Goal: Task Accomplishment & Management: Manage account settings

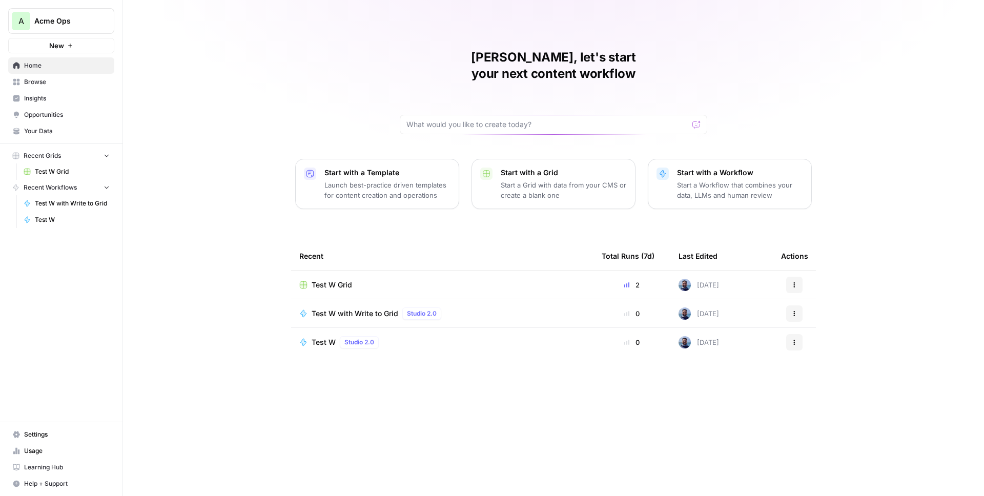
click at [46, 27] on button "A Acme Ops" at bounding box center [61, 21] width 106 height 26
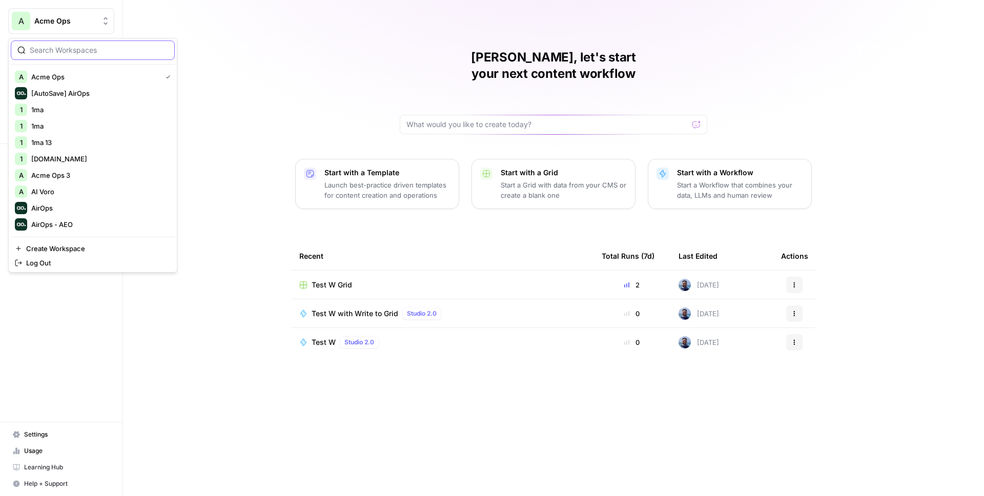
click at [62, 54] on input "search" at bounding box center [99, 50] width 138 height 10
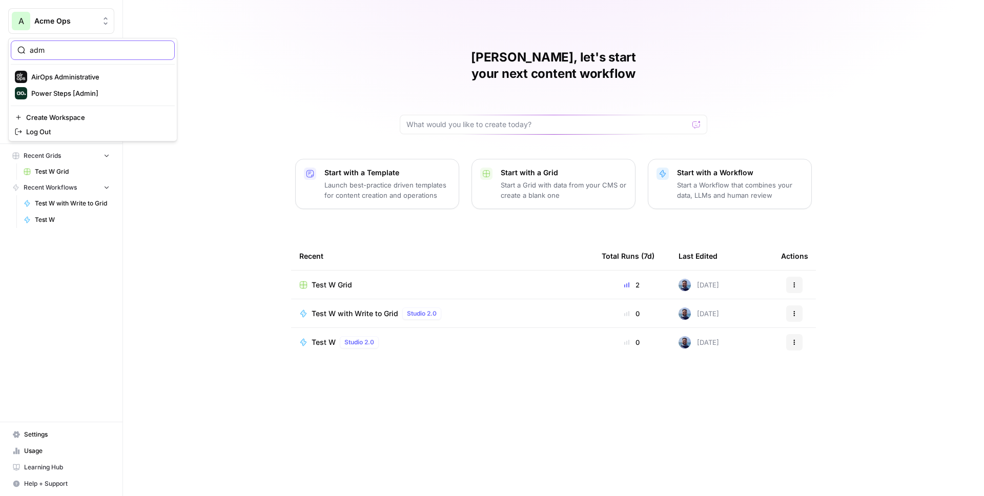
type input "adm"
click at [64, 76] on span "AirOps Administrative" at bounding box center [98, 77] width 135 height 10
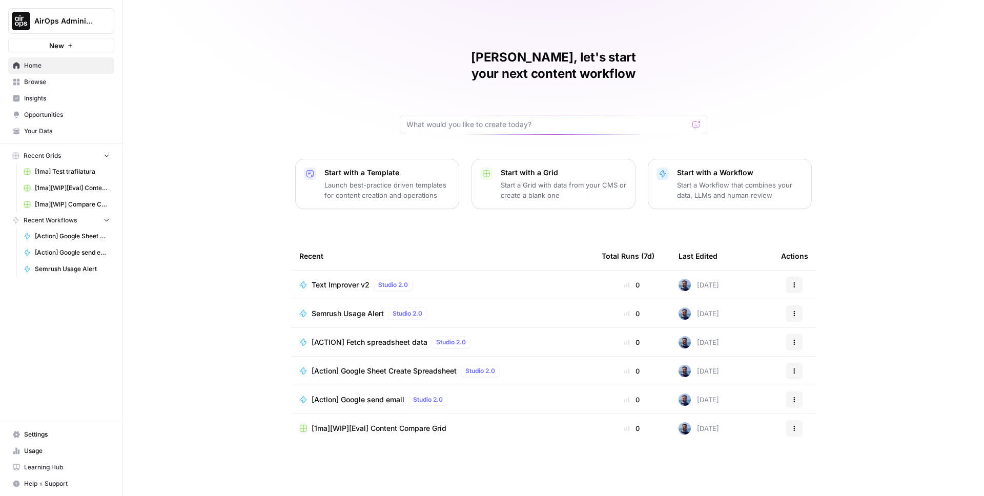
click at [349, 280] on span "Text Improver v2" at bounding box center [341, 285] width 58 height 10
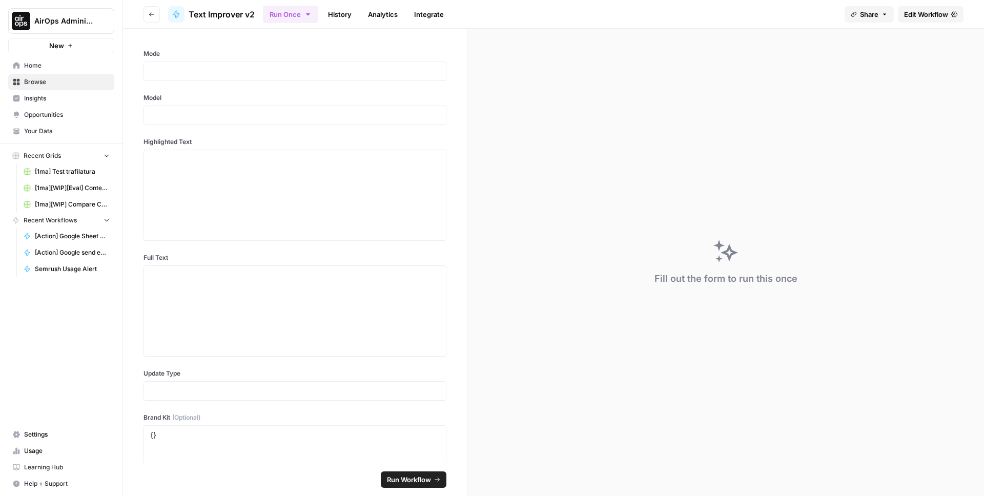
click at [913, 18] on span "Edit Workflow" at bounding box center [926, 14] width 44 height 10
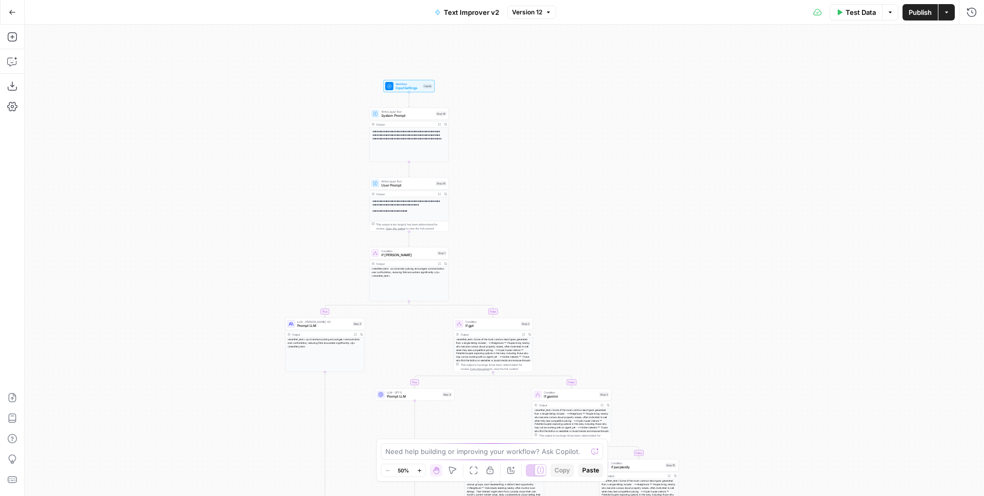
click at [423, 84] on div "Inputs" at bounding box center [428, 86] width 10 height 5
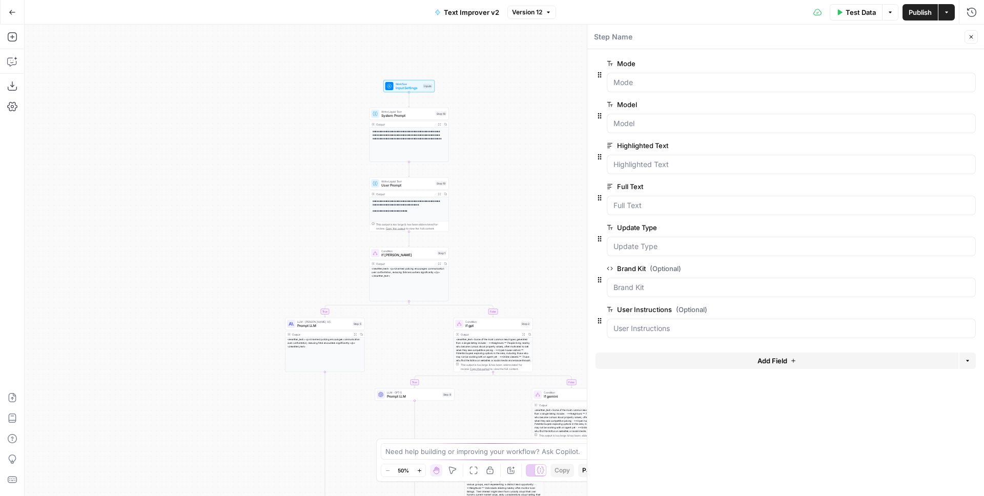
click at [946, 106] on span "edit field" at bounding box center [937, 104] width 23 height 8
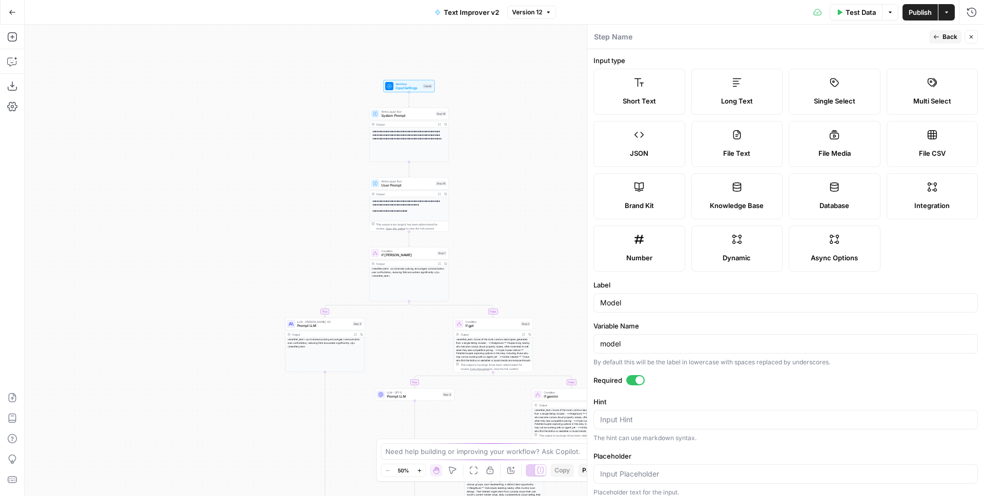
click at [968, 37] on icon "button" at bounding box center [971, 37] width 6 height 6
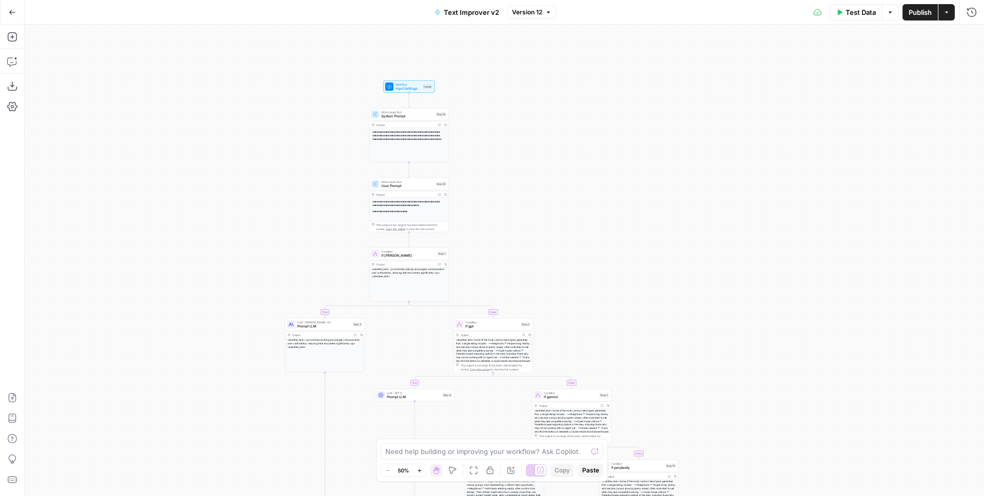
click at [614, 147] on div "**********" at bounding box center [505, 261] width 960 height 472
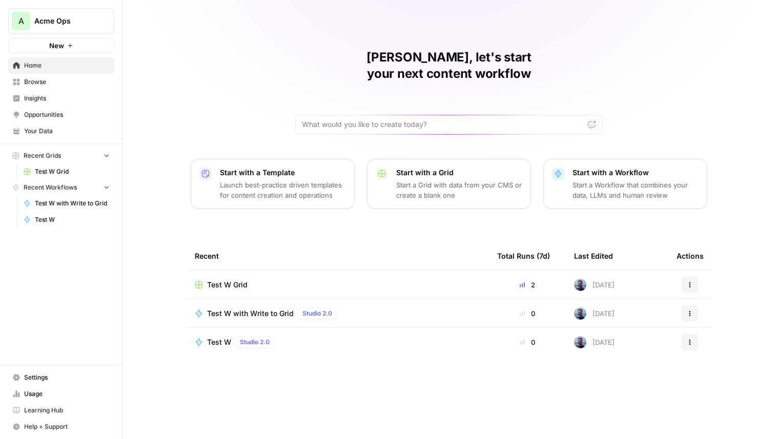
click at [37, 131] on span "Your Data" at bounding box center [67, 131] width 86 height 9
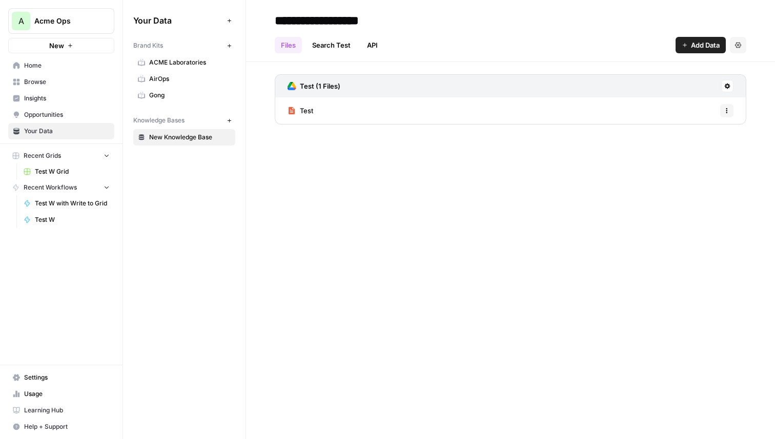
click at [47, 379] on span "Settings" at bounding box center [67, 377] width 86 height 9
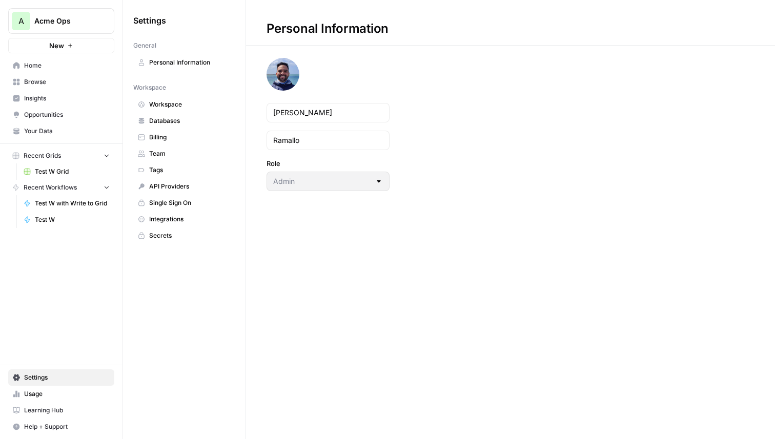
click at [39, 391] on span "Usage" at bounding box center [67, 394] width 86 height 9
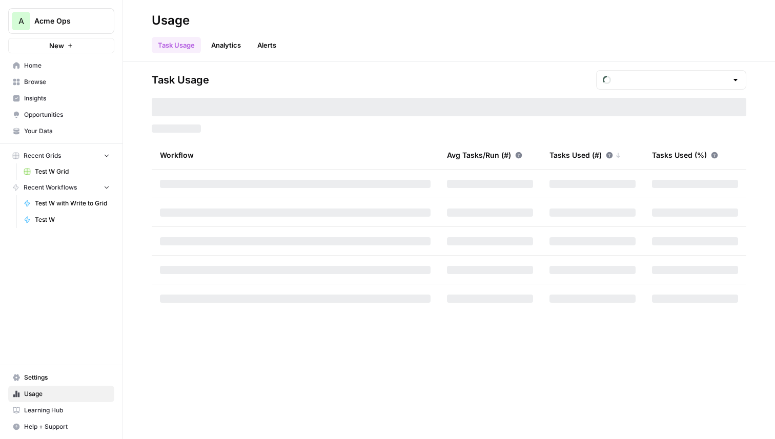
type input "October Tasks"
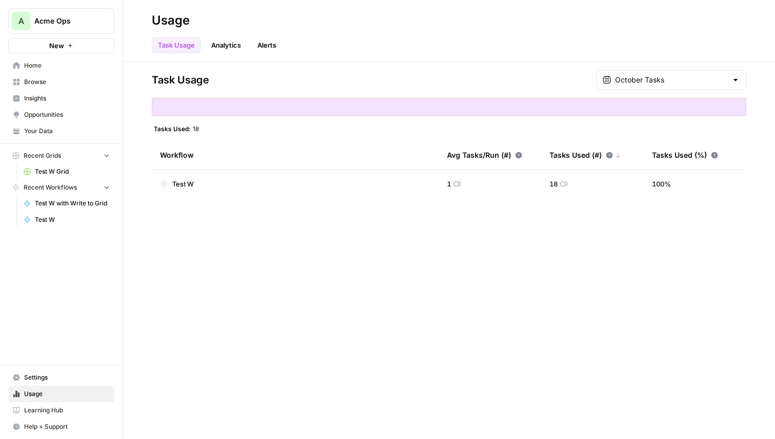
click at [63, 19] on span "Acme Ops" at bounding box center [65, 21] width 62 height 10
click at [313, 266] on div "Task Usage October Tasks Tasks Used: 18 Workflow Avg Tasks/Run (#) Tasks Used (…" at bounding box center [449, 250] width 652 height 377
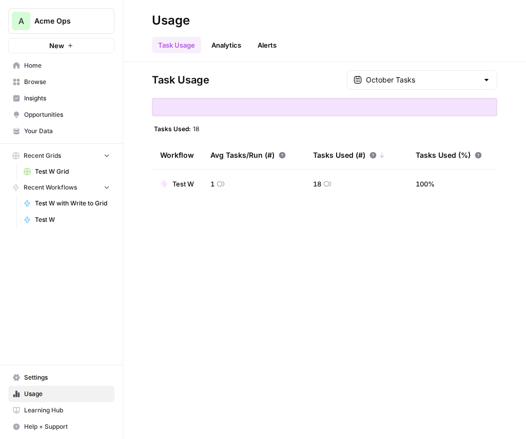
click at [334, 221] on div "Task Usage October Tasks Tasks Used: 18 Workflow Avg Tasks/Run (#) Tasks Used (…" at bounding box center [324, 250] width 402 height 377
click at [39, 380] on span "Settings" at bounding box center [67, 377] width 86 height 9
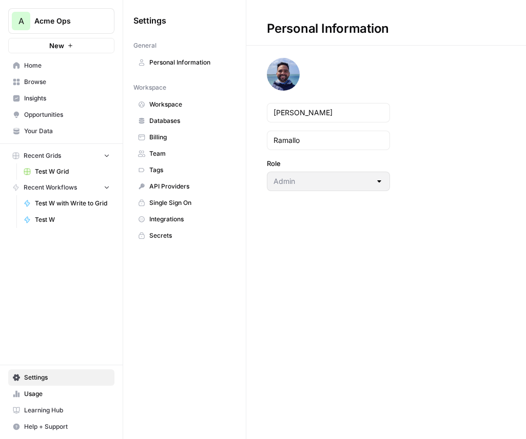
click at [56, 395] on span "Usage" at bounding box center [67, 394] width 86 height 9
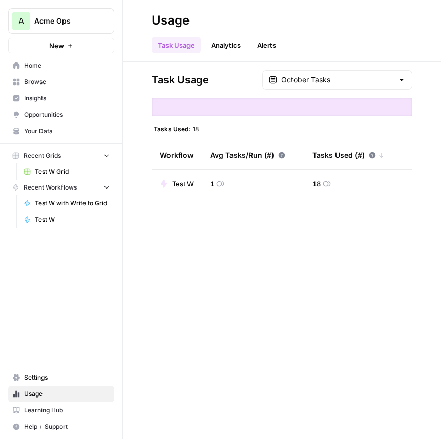
click at [63, 21] on span "Acme Ops" at bounding box center [65, 21] width 62 height 10
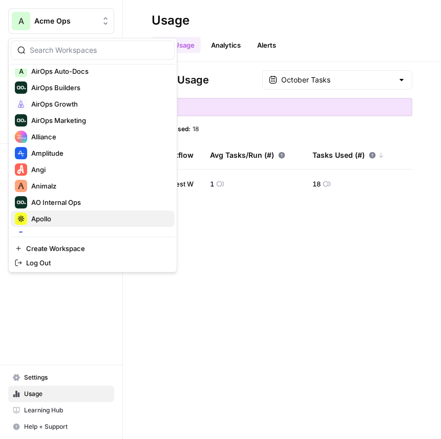
scroll to position [230, 0]
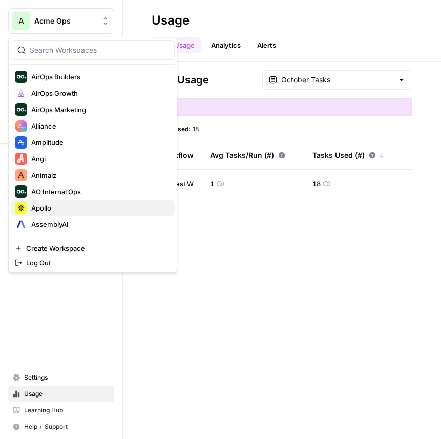
click at [61, 211] on span "Apollo" at bounding box center [98, 208] width 135 height 10
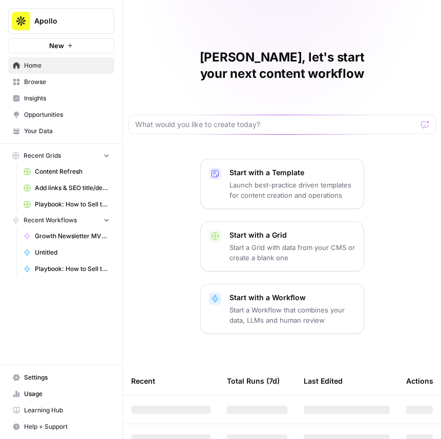
click at [27, 393] on span "Usage" at bounding box center [67, 394] width 86 height 9
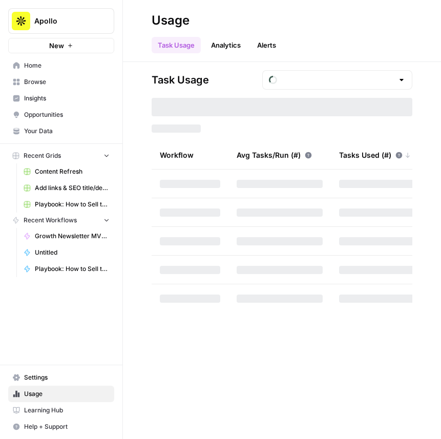
type input "October Tasks"
